Goal: Task Accomplishment & Management: Use online tool/utility

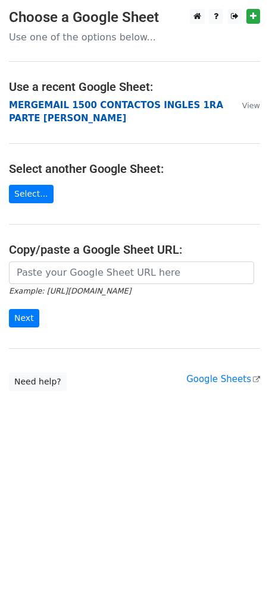
click at [164, 107] on strong "MERGEMAIL 1500 CONTACTOS INGLES 1RA PARTE JOAN" at bounding box center [116, 112] width 214 height 24
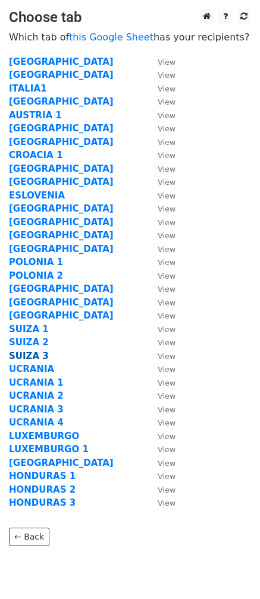
click at [29, 357] on strong "SUIZA 3" at bounding box center [29, 356] width 40 height 11
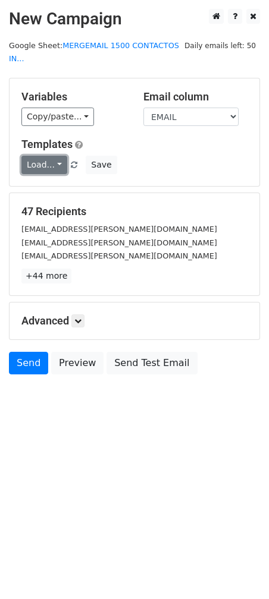
click at [53, 156] on link "Load..." at bounding box center [44, 165] width 46 height 18
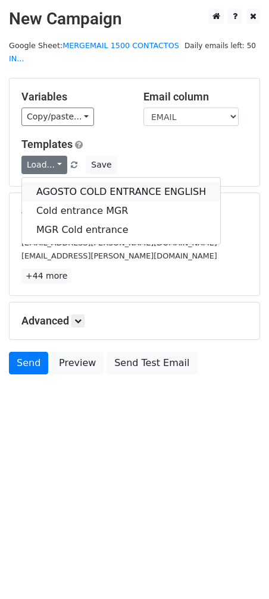
click at [67, 182] on link "AGOSTO COLD ENTRANCE ENGLISH" at bounding box center [121, 191] width 198 height 19
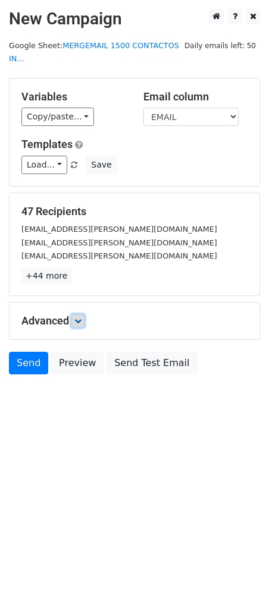
click at [80, 317] on icon at bounding box center [77, 320] width 7 height 7
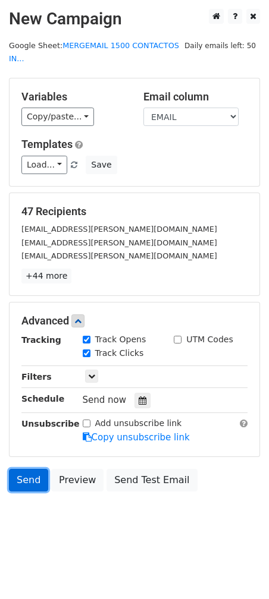
click at [30, 469] on link "Send" at bounding box center [28, 480] width 39 height 23
